Goal: Task Accomplishment & Management: Manage account settings

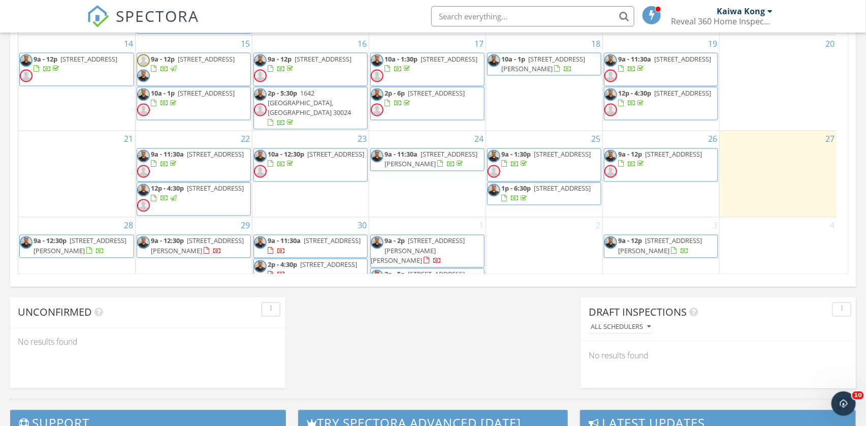
scroll to position [761, 0]
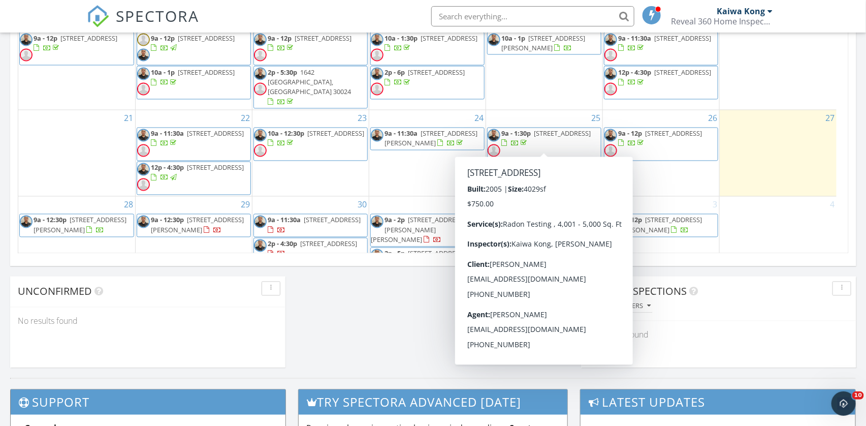
click at [534, 138] on span "6717 Great Water Dr, Flowery Branch 30542" at bounding box center [562, 133] width 57 height 9
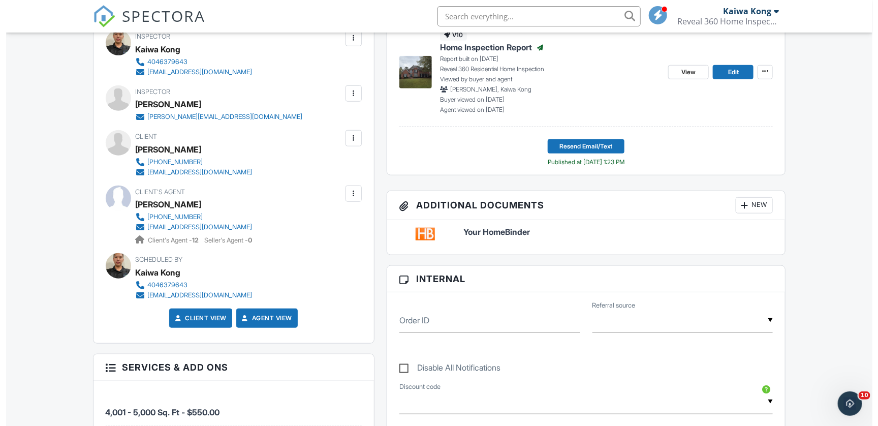
scroll to position [152, 0]
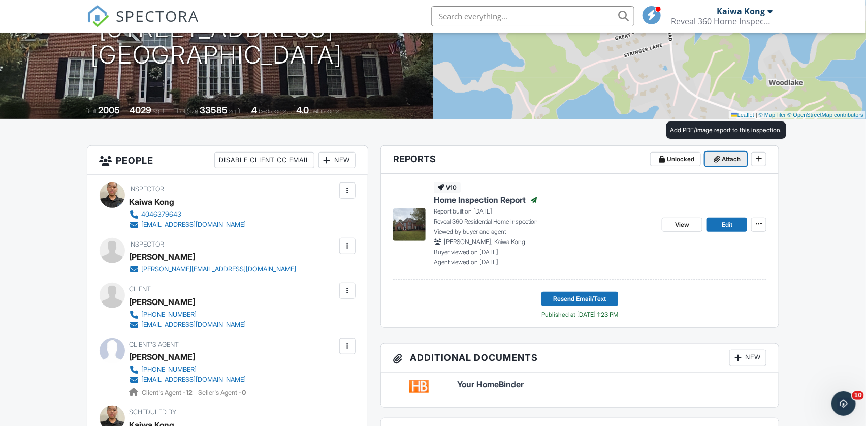
click at [716, 157] on icon at bounding box center [717, 158] width 6 height 7
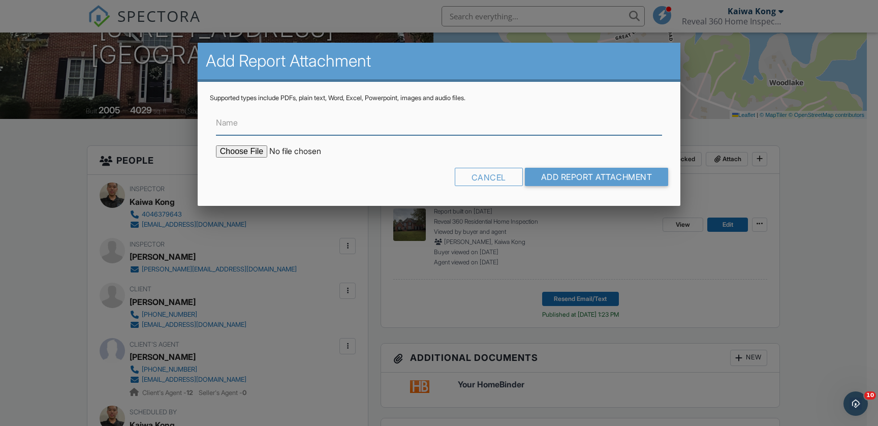
click at [253, 128] on input "Name" at bounding box center [439, 122] width 446 height 25
type input "Radon Report"
click at [256, 153] on input "file" at bounding box center [302, 151] width 173 height 12
type input "C:\fakepath\Radon Report.pdf"
click at [558, 181] on input "Add Report Attachment" at bounding box center [597, 177] width 144 height 18
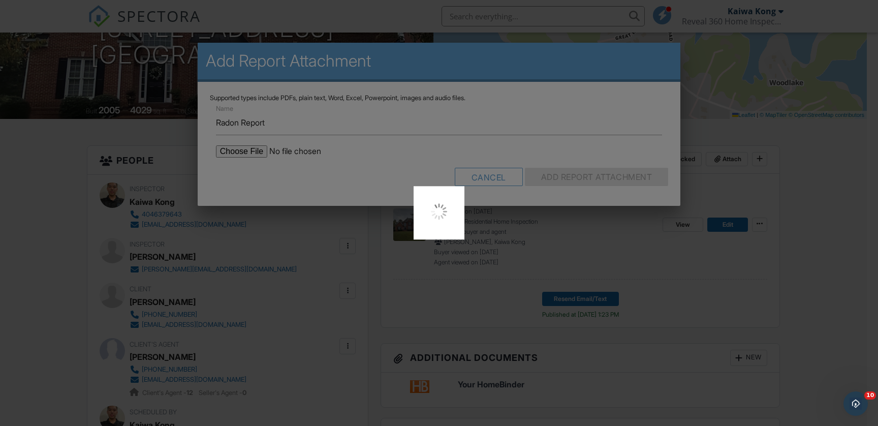
click at [583, 298] on div at bounding box center [439, 213] width 878 height 426
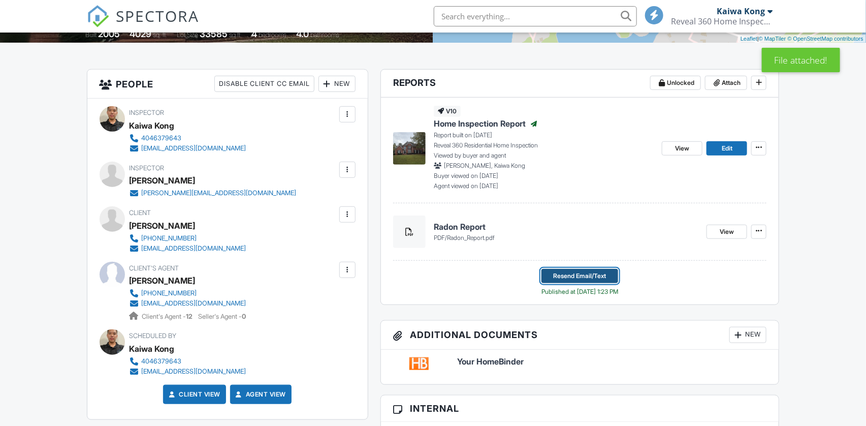
click at [583, 275] on span "Resend Email/Text" at bounding box center [580, 276] width 53 height 10
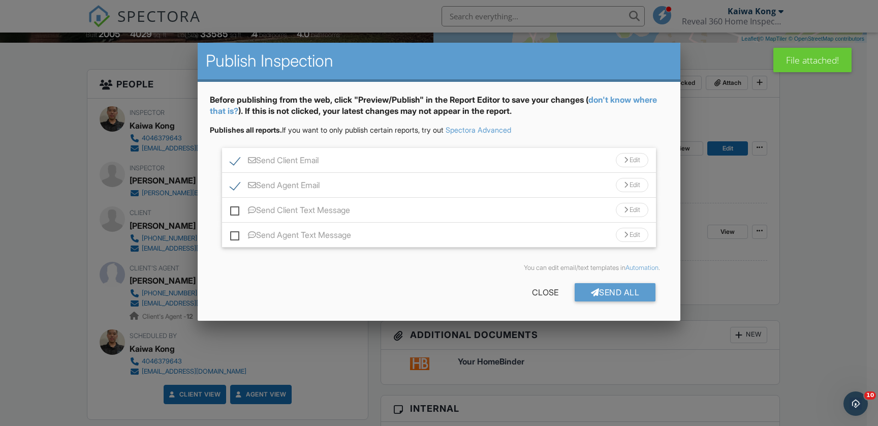
click at [230, 188] on label "Send Agent Email" at bounding box center [274, 186] width 89 height 13
checkbox input "false"
click at [379, 159] on div "Send Client Email Edit" at bounding box center [439, 160] width 434 height 25
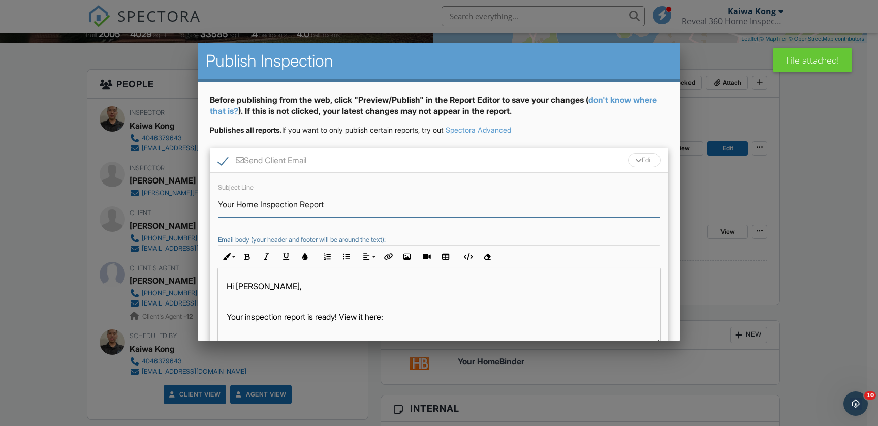
click at [280, 203] on input "Your Home Inspection Report" at bounding box center [439, 204] width 442 height 25
click at [246, 206] on input "Your Home Inspection Report" at bounding box center [439, 204] width 442 height 25
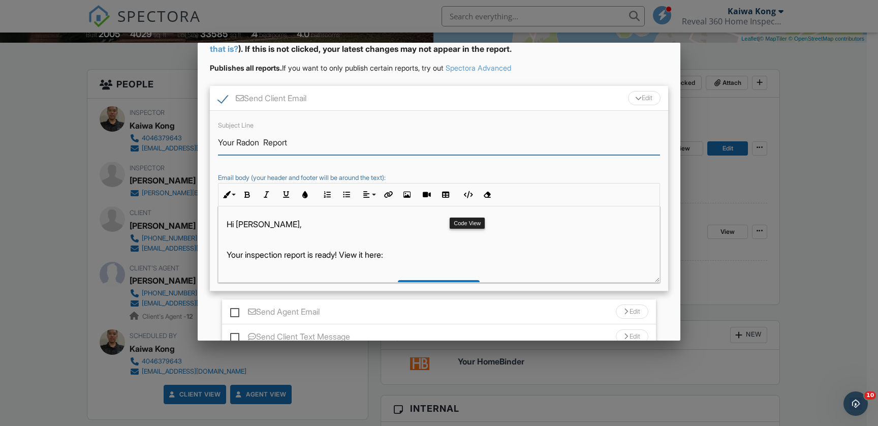
scroll to position [76, 0]
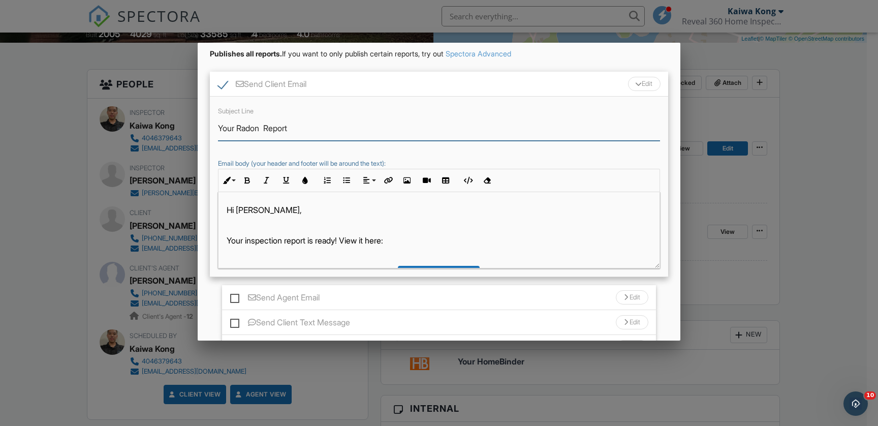
type input "Your Radon Report"
click at [262, 243] on p "Your inspection report is ready! View it here:" at bounding box center [439, 240] width 425 height 11
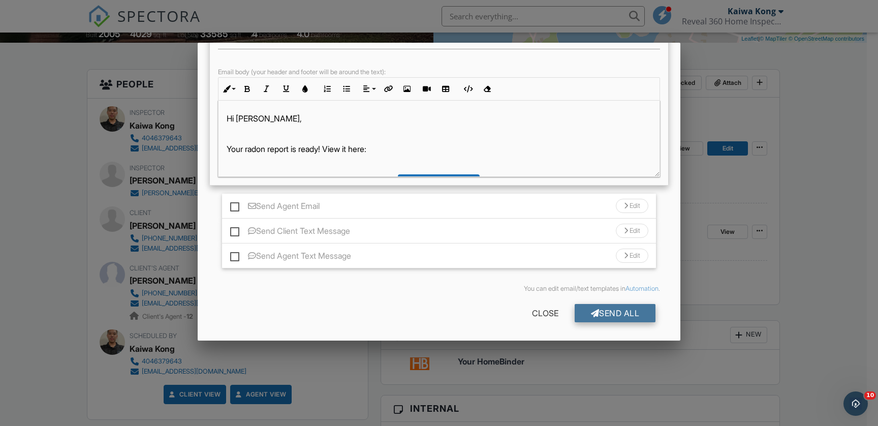
click at [603, 308] on div "Send All" at bounding box center [614, 313] width 81 height 18
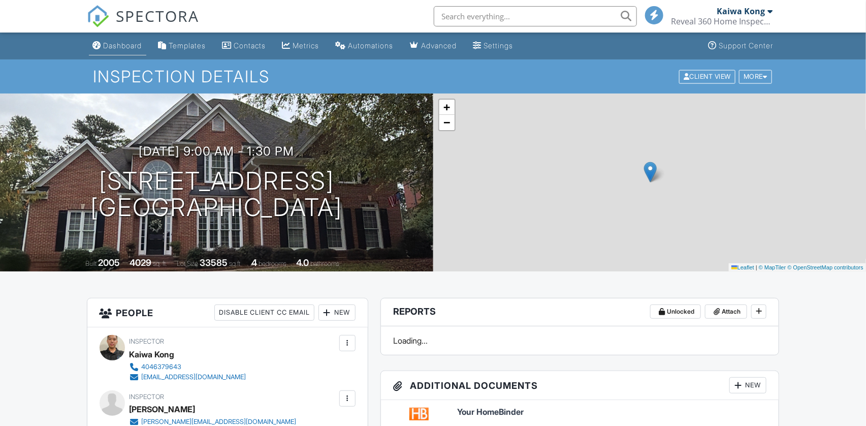
click at [111, 48] on div "Dashboard" at bounding box center [123, 45] width 39 height 9
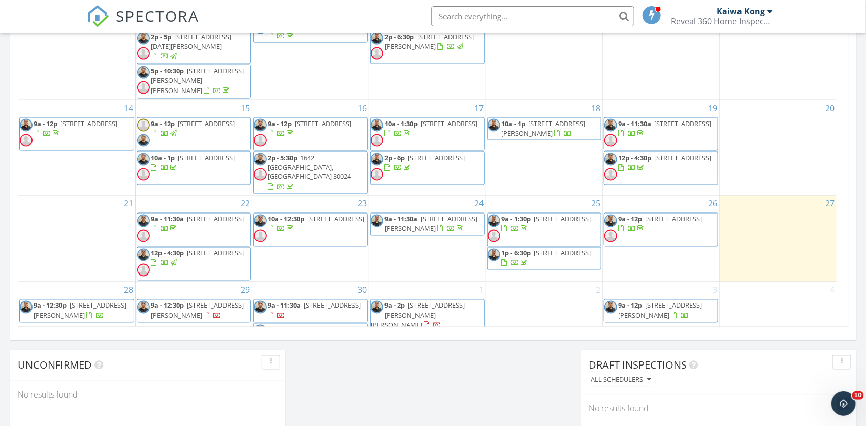
scroll to position [37, 0]
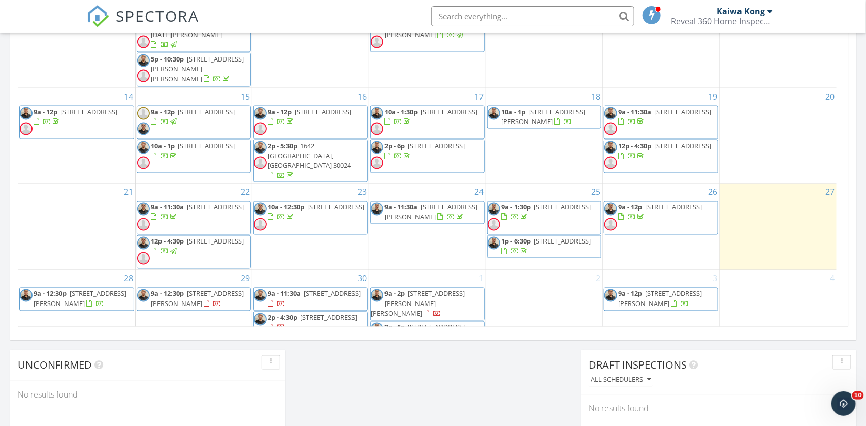
click at [419, 203] on link "9a - 11:30a 4687 Riley Run Ct, Sugar Hill 30518" at bounding box center [430, 212] width 93 height 19
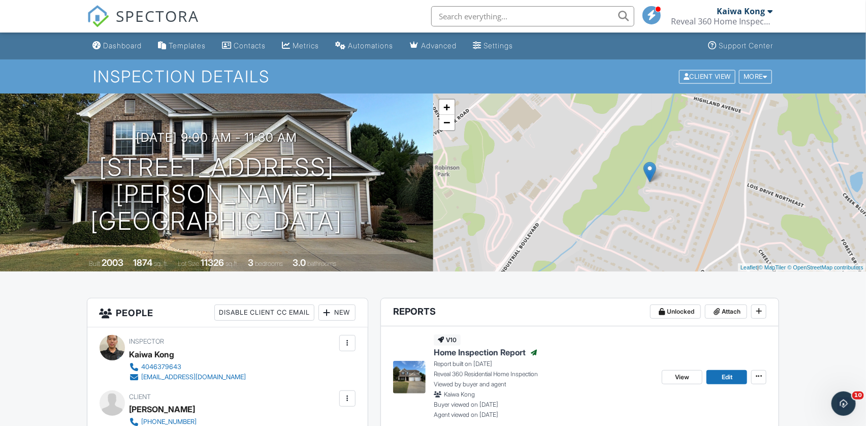
drag, startPoint x: 390, startPoint y: 237, endPoint x: 391, endPoint y: 232, distance: 5.2
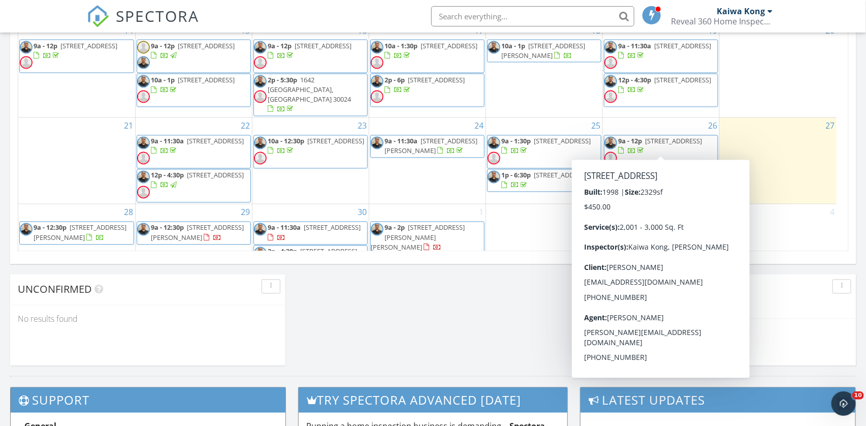
scroll to position [37, 0]
